Goal: Navigation & Orientation: Find specific page/section

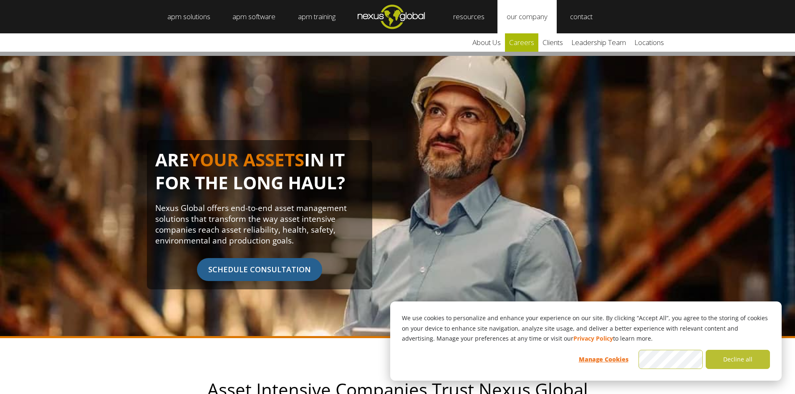
click at [529, 40] on link "careers" at bounding box center [521, 42] width 33 height 18
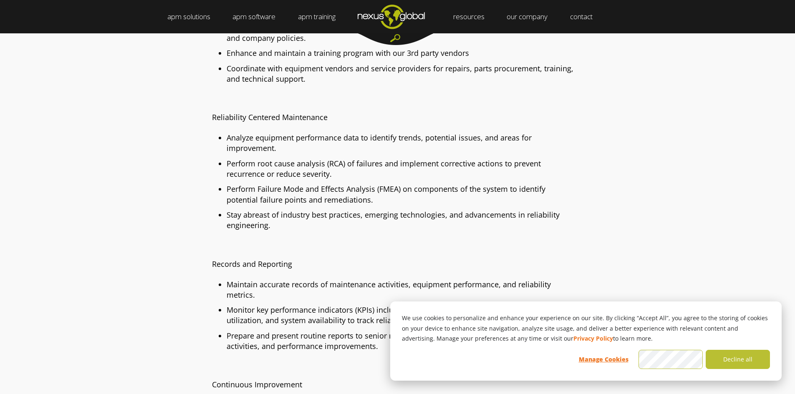
scroll to position [835, 0]
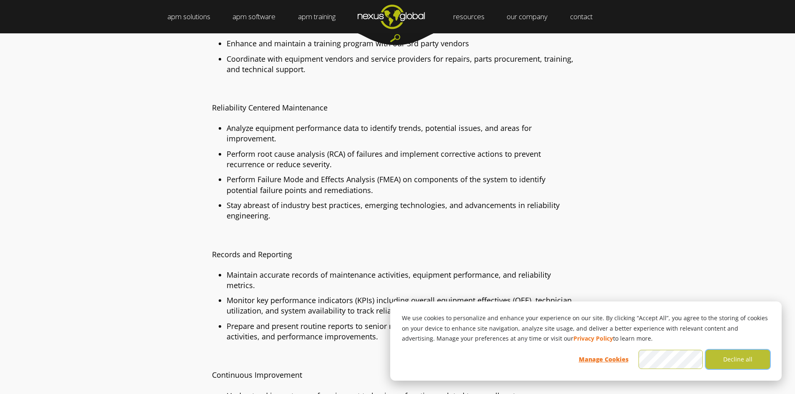
click at [735, 361] on button "Decline all" at bounding box center [738, 359] width 64 height 19
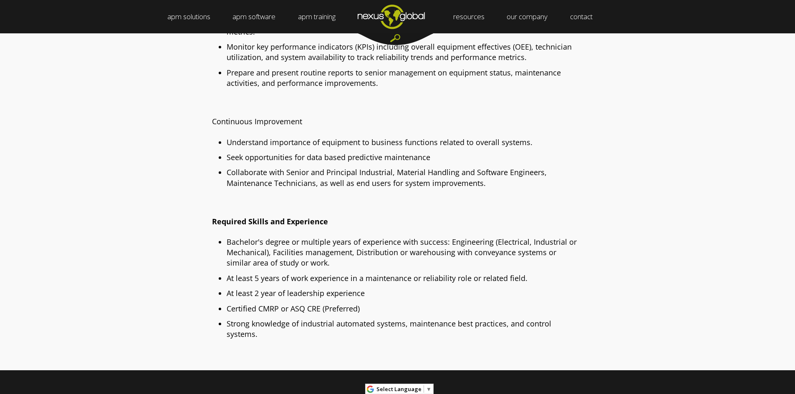
scroll to position [1261, 0]
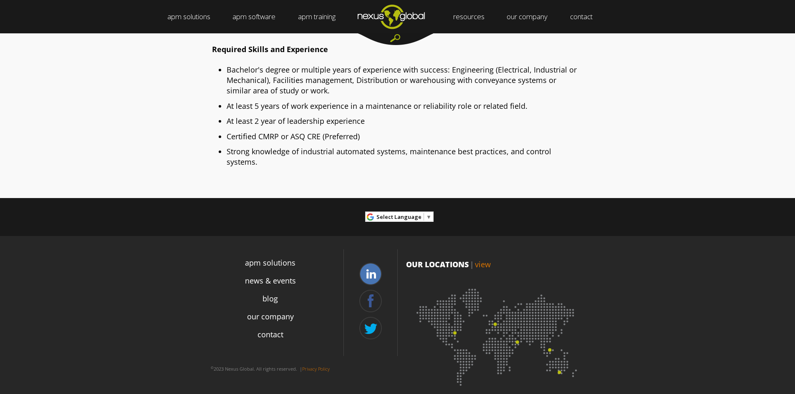
click at [367, 266] on link at bounding box center [370, 274] width 23 height 23
